Goal: Information Seeking & Learning: Learn about a topic

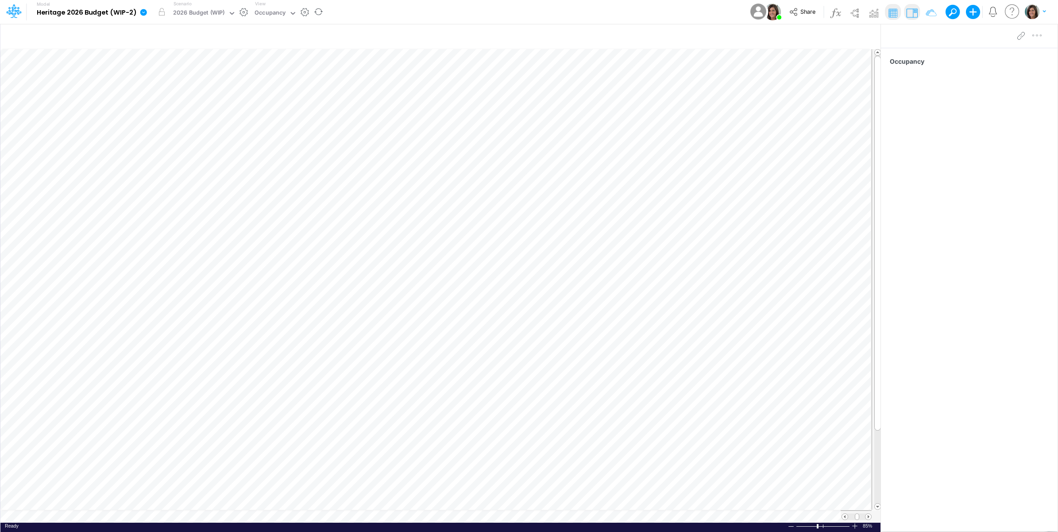
click at [140, 14] on icon at bounding box center [143, 12] width 7 height 7
click at [169, 94] on button "View model info" at bounding box center [188, 92] width 95 height 14
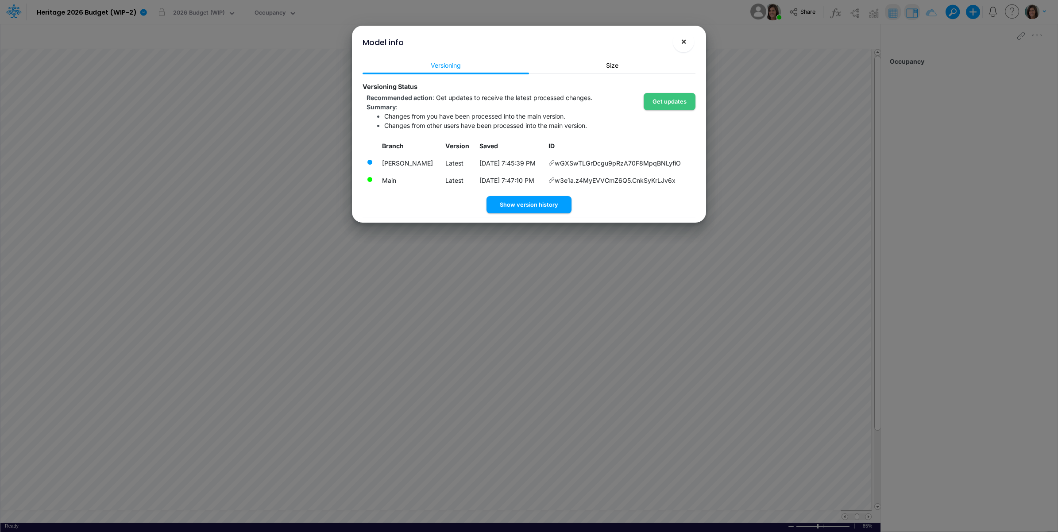
click at [684, 37] on span "×" at bounding box center [684, 41] width 6 height 11
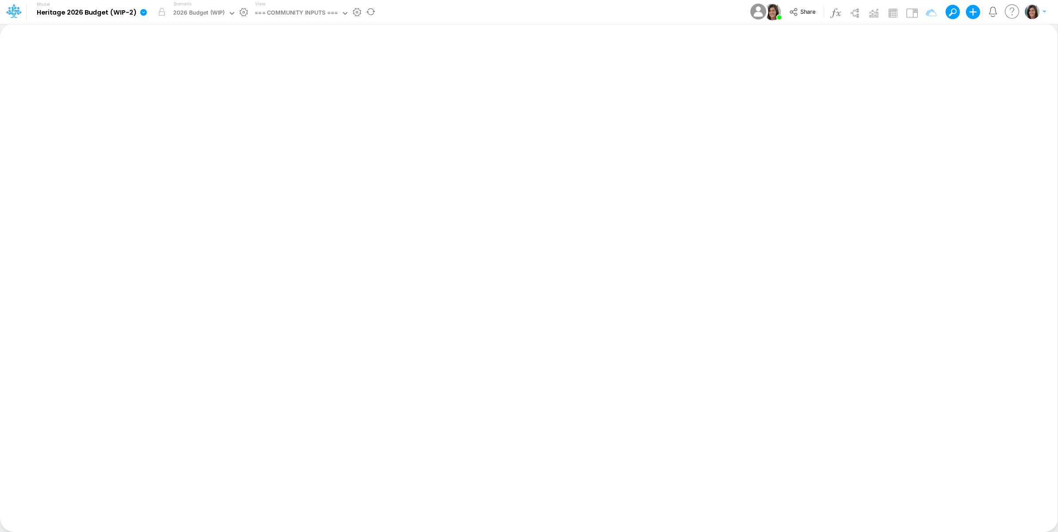
click at [142, 15] on icon at bounding box center [143, 12] width 7 height 7
click at [167, 93] on button "View model info" at bounding box center [188, 92] width 95 height 14
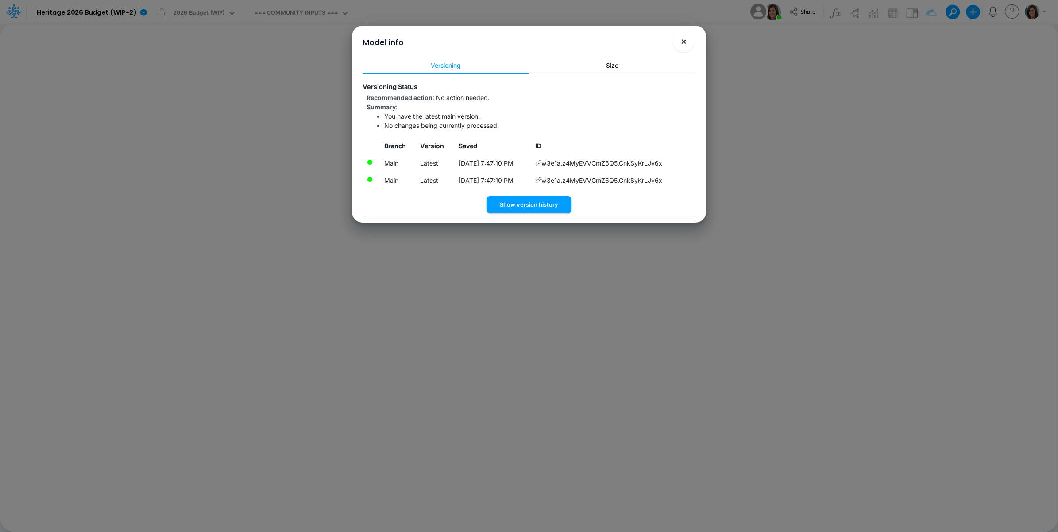
click at [687, 39] on button "×" at bounding box center [683, 41] width 21 height 21
